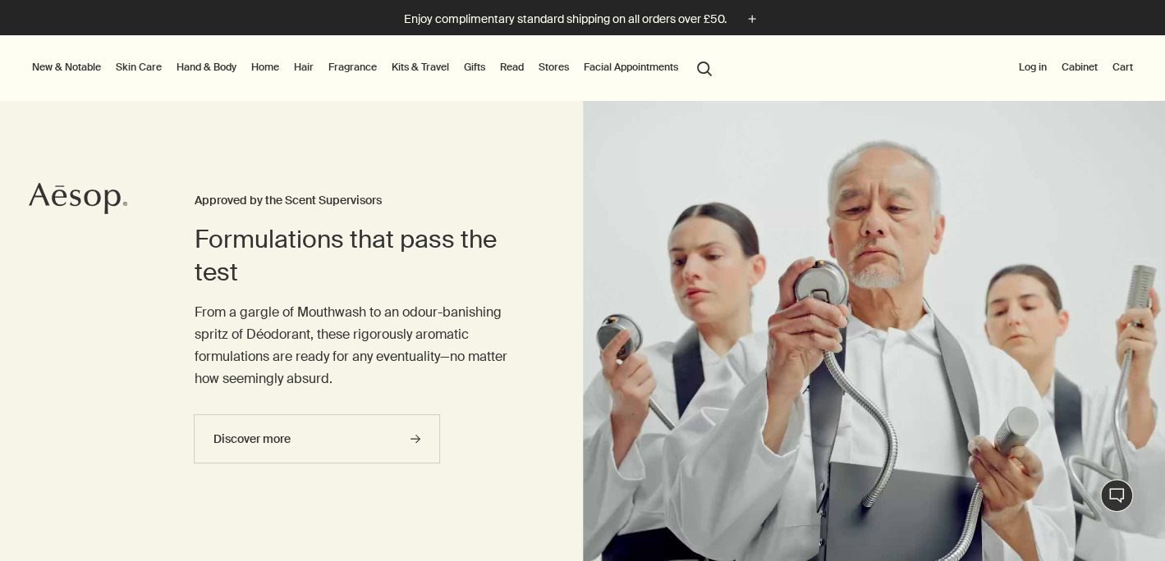
click at [140, 67] on link "Skin Care" at bounding box center [138, 67] width 53 height 20
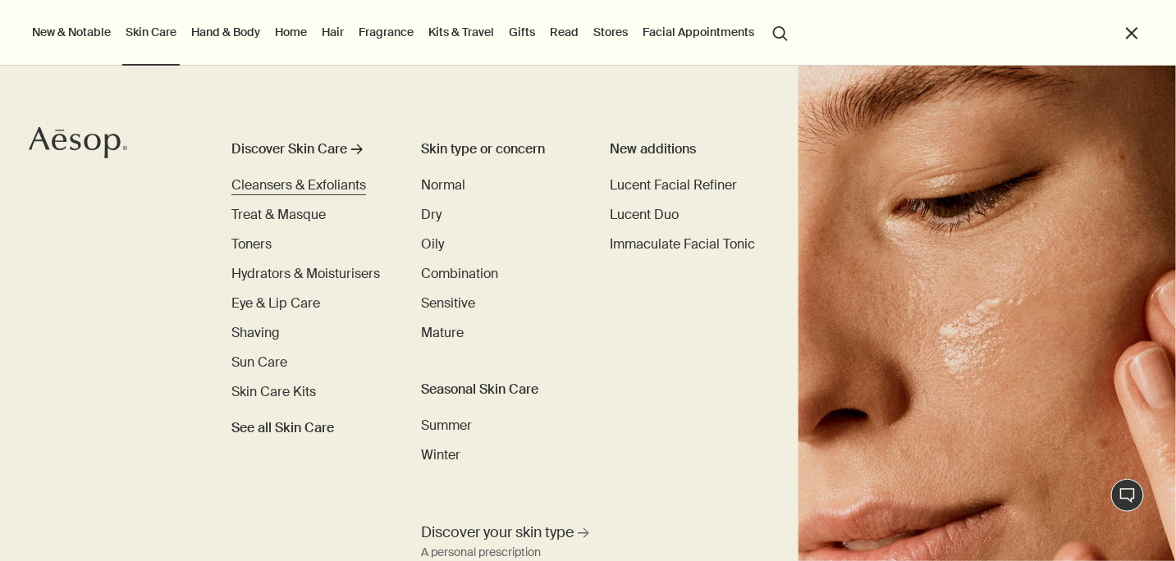
click at [256, 183] on span "Cleansers & Exfoliants" at bounding box center [298, 184] width 135 height 17
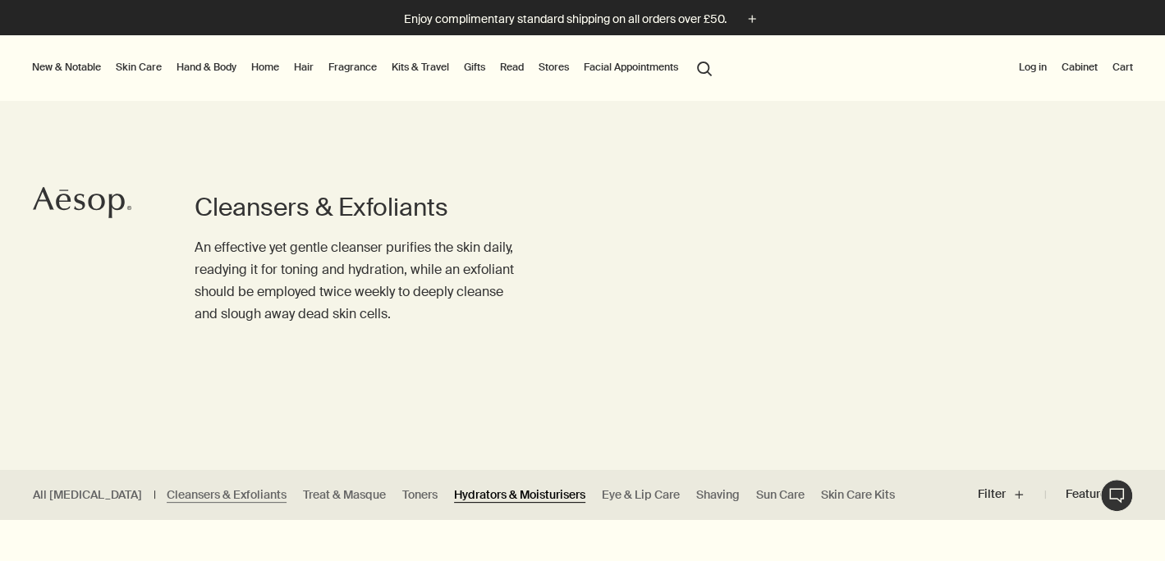
click at [454, 490] on link "Hydrators & Moisturisers" at bounding box center [519, 495] width 131 height 16
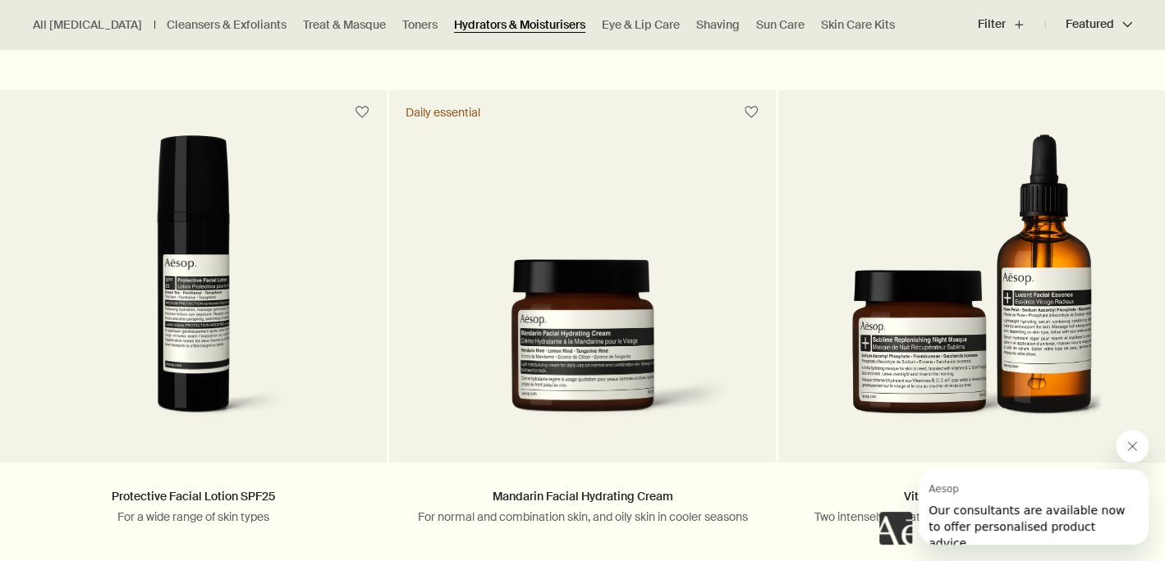
scroll to position [3442, 0]
